Goal: Information Seeking & Learning: Learn about a topic

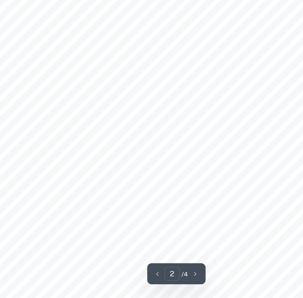
scroll to position [469, 0]
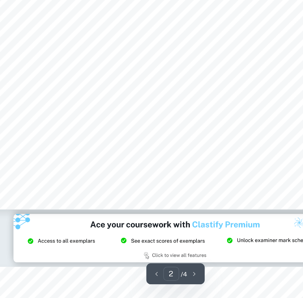
type input "3"
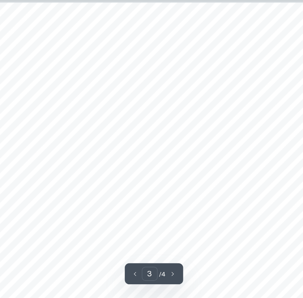
scroll to position [858, 0]
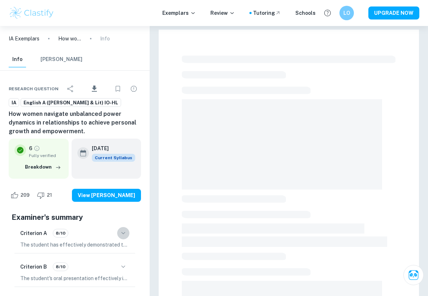
click at [120, 229] on icon "button" at bounding box center [123, 233] width 9 height 9
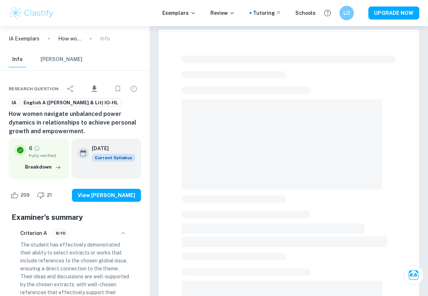
click at [120, 232] on icon "button" at bounding box center [123, 233] width 9 height 9
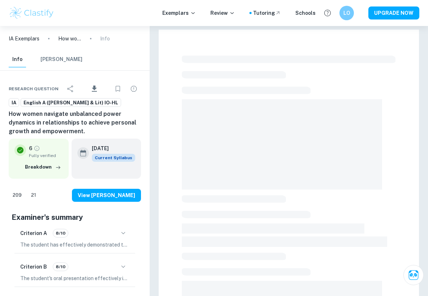
checkbox input "true"
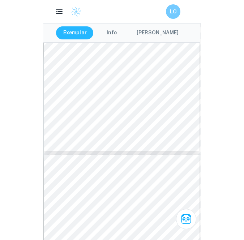
scroll to position [563, 0]
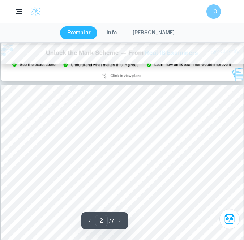
type input "3"
